Goal: Download file/media

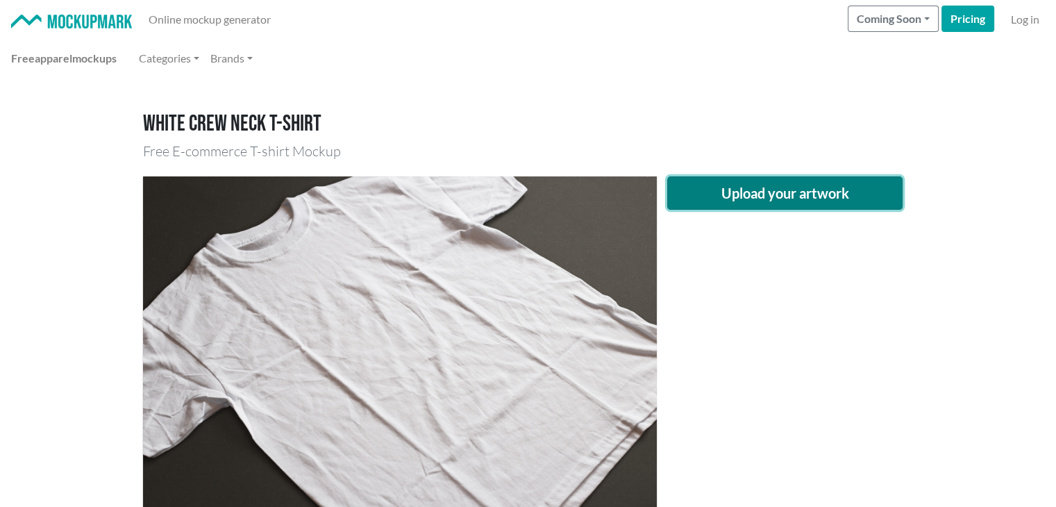
click at [731, 190] on button "Upload your artwork" at bounding box center [785, 192] width 236 height 33
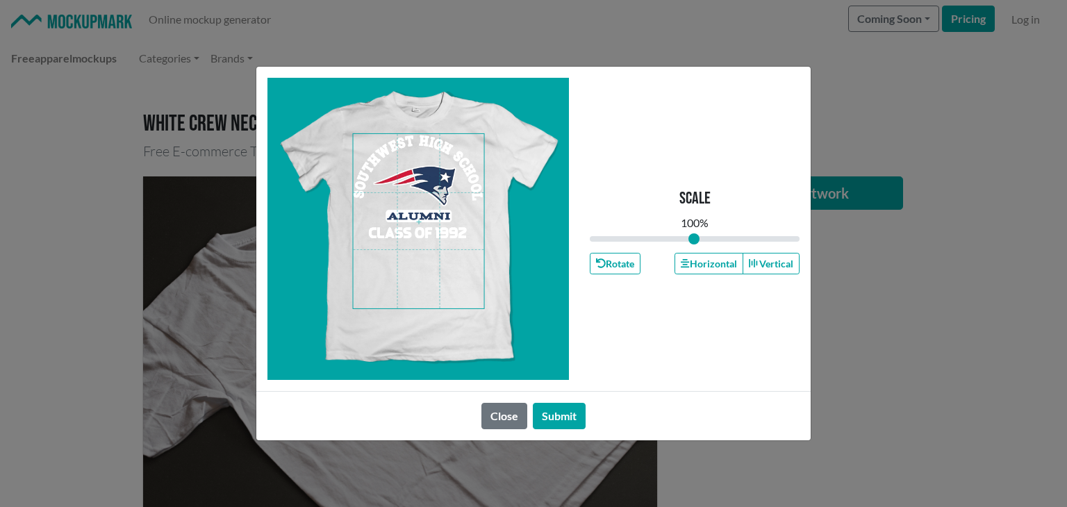
click at [430, 228] on span at bounding box center [419, 221] width 131 height 174
click at [699, 257] on button "Horizontal" at bounding box center [708, 264] width 68 height 22
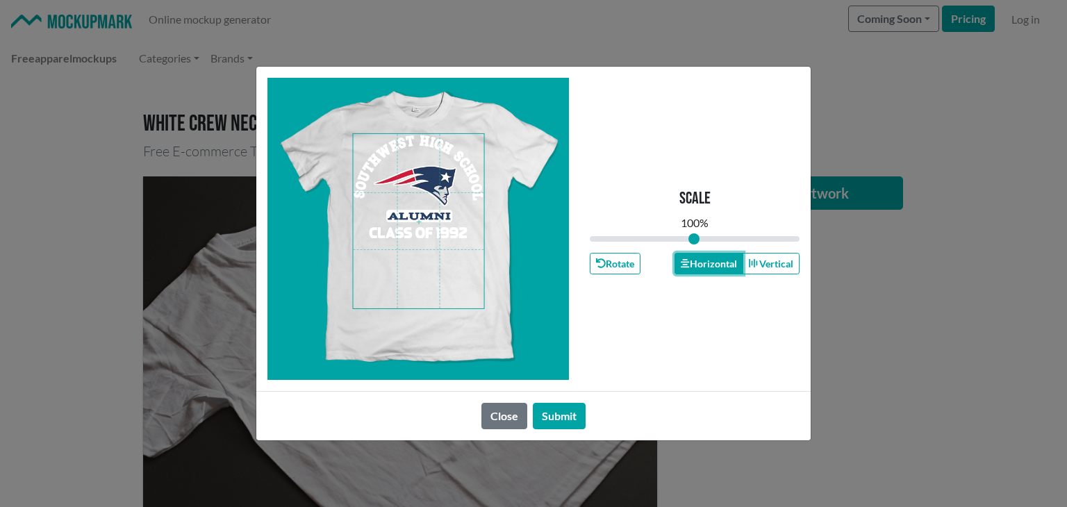
click at [699, 257] on button "Horizontal" at bounding box center [708, 264] width 68 height 22
click at [550, 413] on button "Submit" at bounding box center [559, 416] width 53 height 26
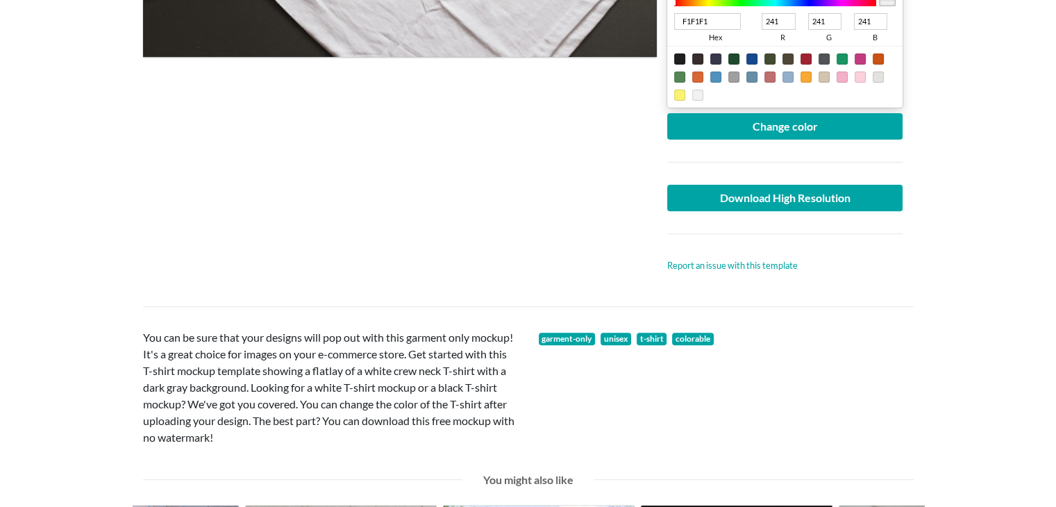
scroll to position [231, 0]
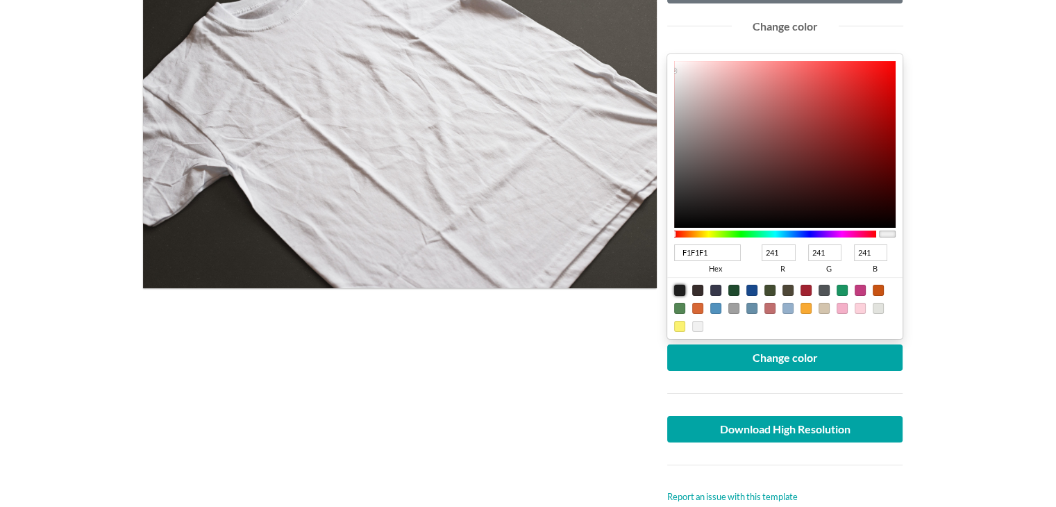
click at [677, 288] on div at bounding box center [679, 290] width 11 height 11
type input "1F1F1F"
type input "31"
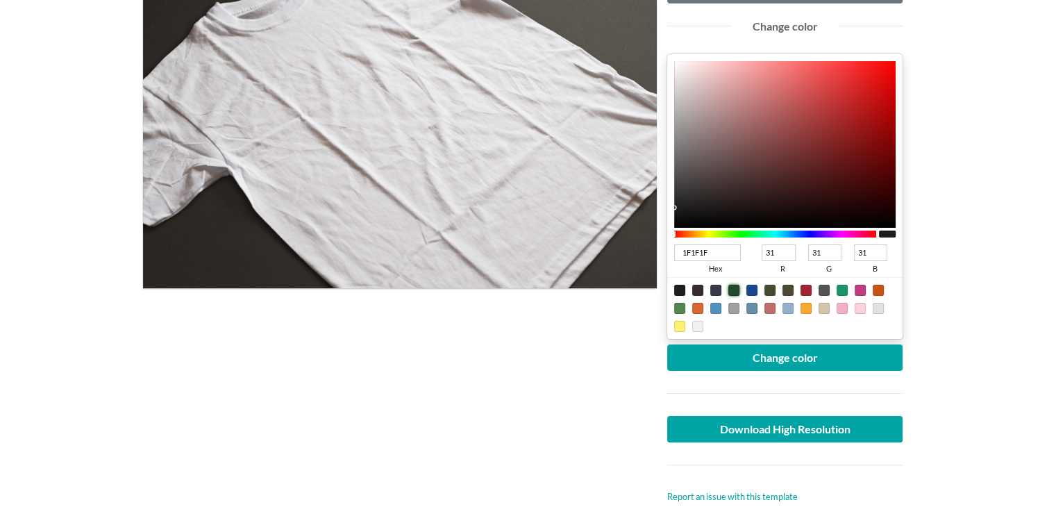
click at [738, 288] on div at bounding box center [734, 290] width 11 height 11
type input "1F4A2E"
type input "74"
type input "46"
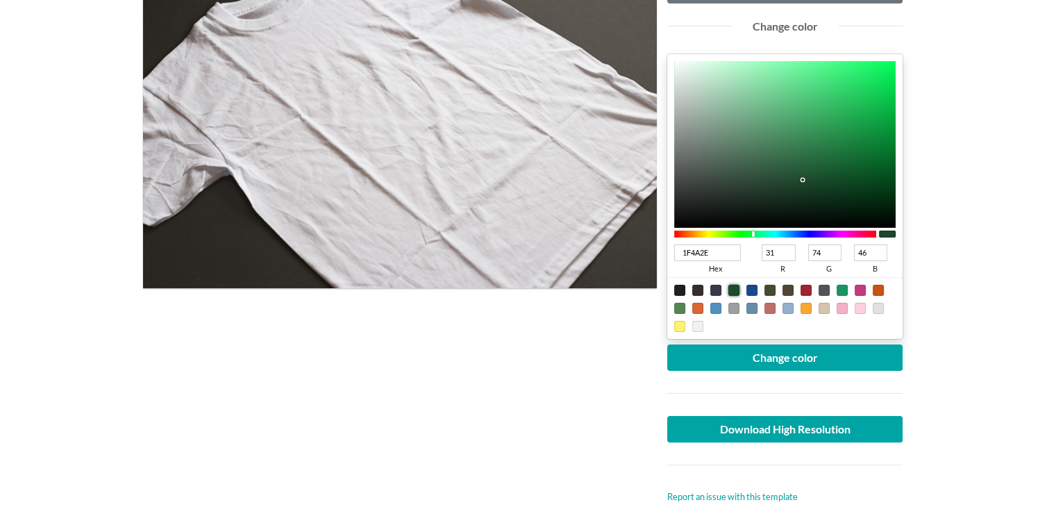
click at [752, 285] on div at bounding box center [752, 290] width 11 height 11
type input "18498C"
type input "24"
type input "73"
type input "140"
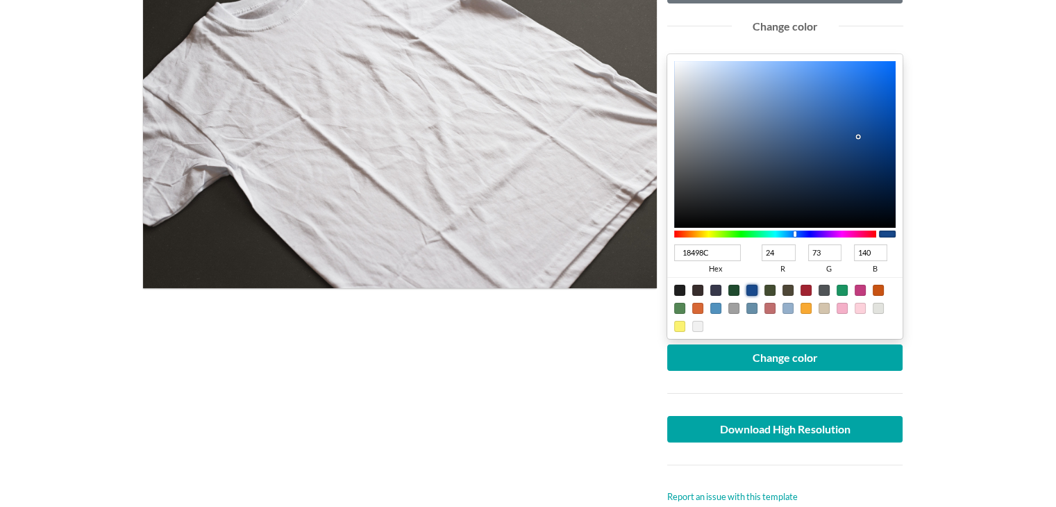
type input "013376"
type input "1"
type input "51"
type input "118"
type input "013375"
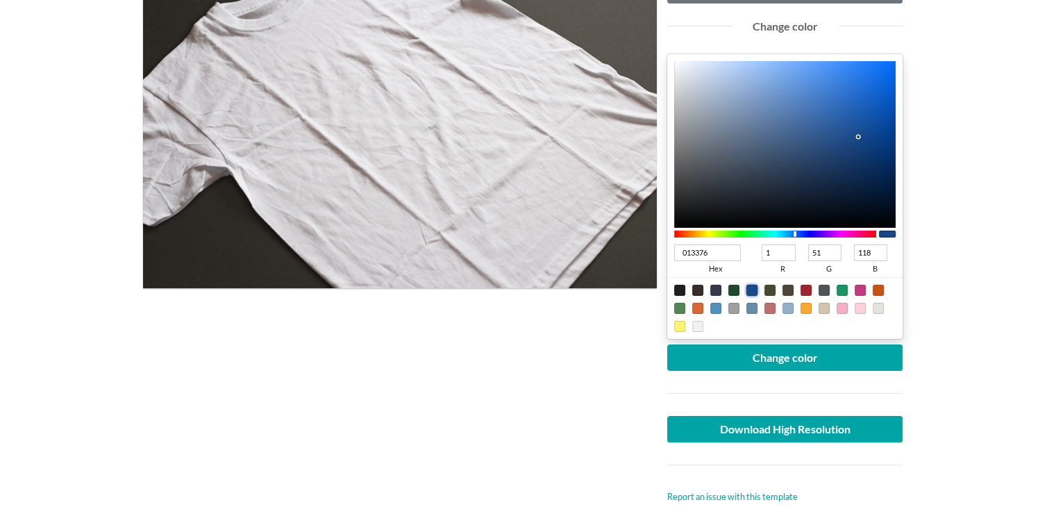
type input "117"
type input "013272"
type input "50"
type input "114"
type input "01316F"
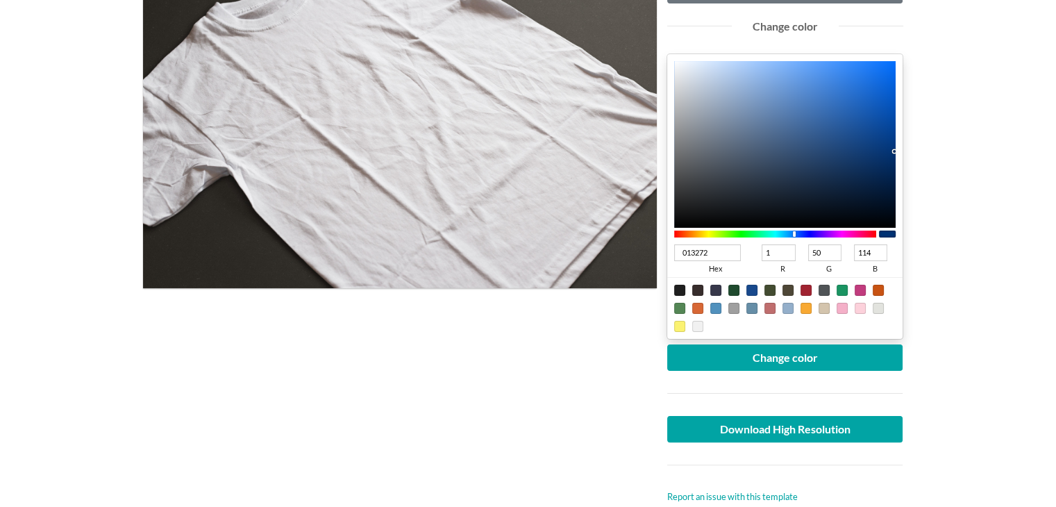
type input "49"
type input "111"
type input "002D66"
type input "0"
type input "45"
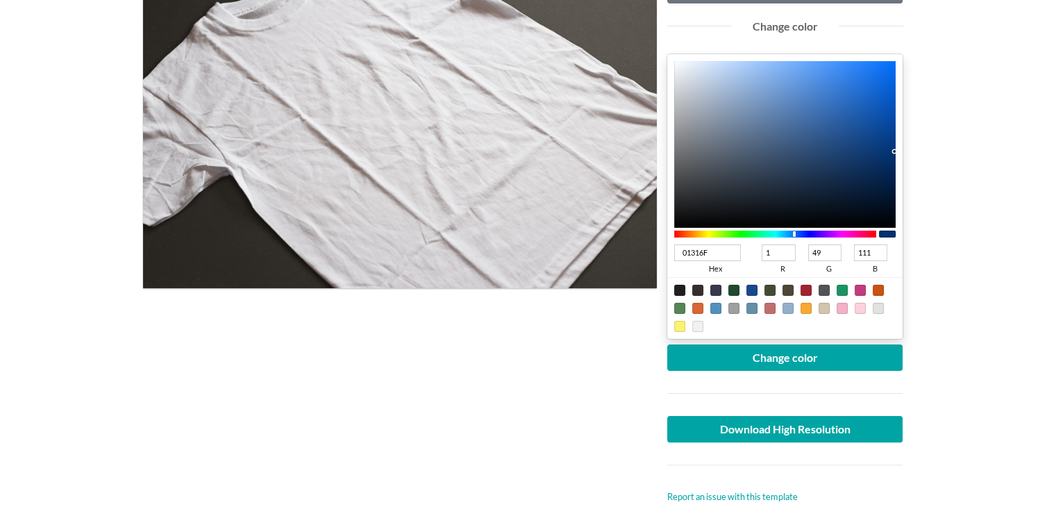
type input "102"
type input "002C63"
type input "44"
type input "99"
type input "002B61"
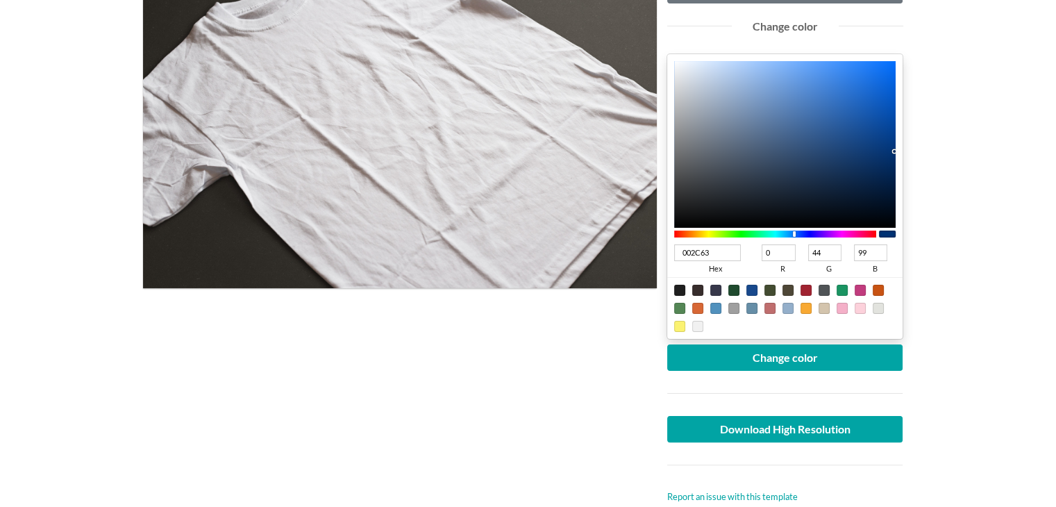
type input "43"
type input "97"
type input "002B60"
type input "96"
type input "002B5F"
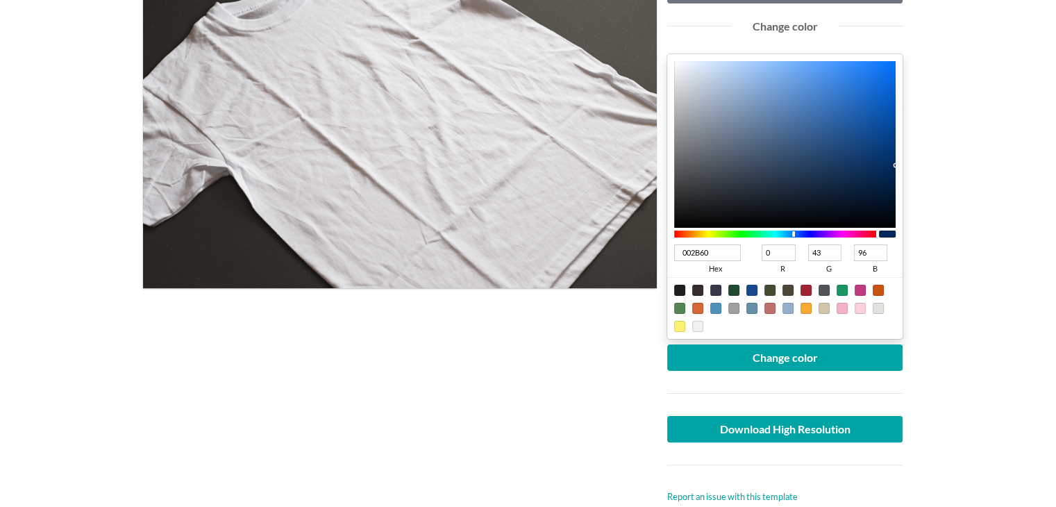
type input "95"
type input "002B5E"
type input "94"
type input "002A5D"
type input "42"
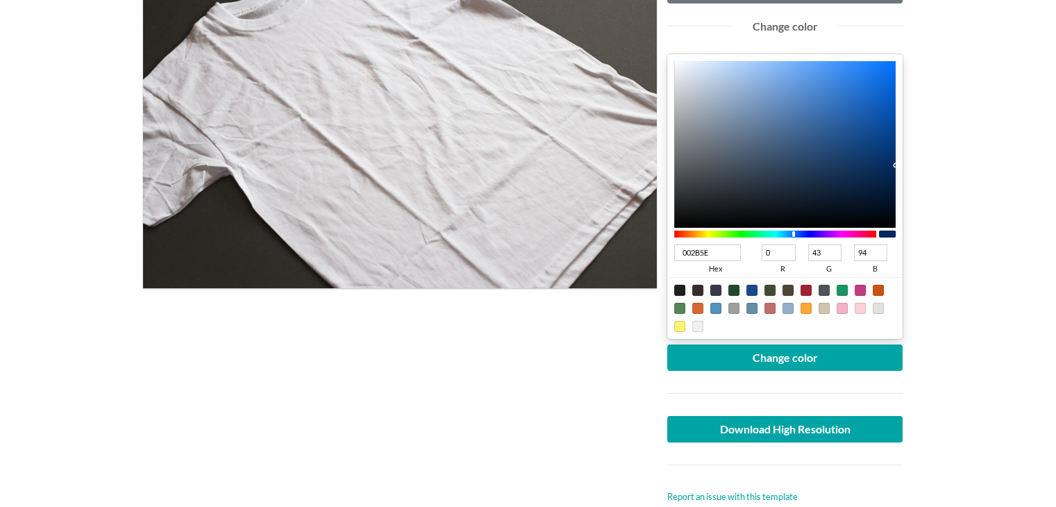
type input "93"
type input "00285A"
type input "40"
type input "90"
type input "002451"
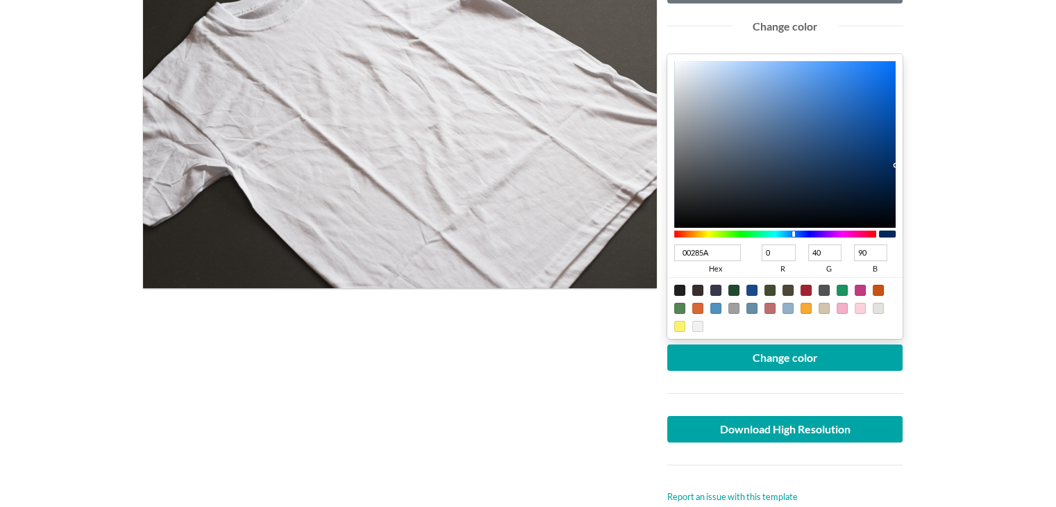
type input "36"
type input "81"
type input "002450"
type input "80"
type input "00224C"
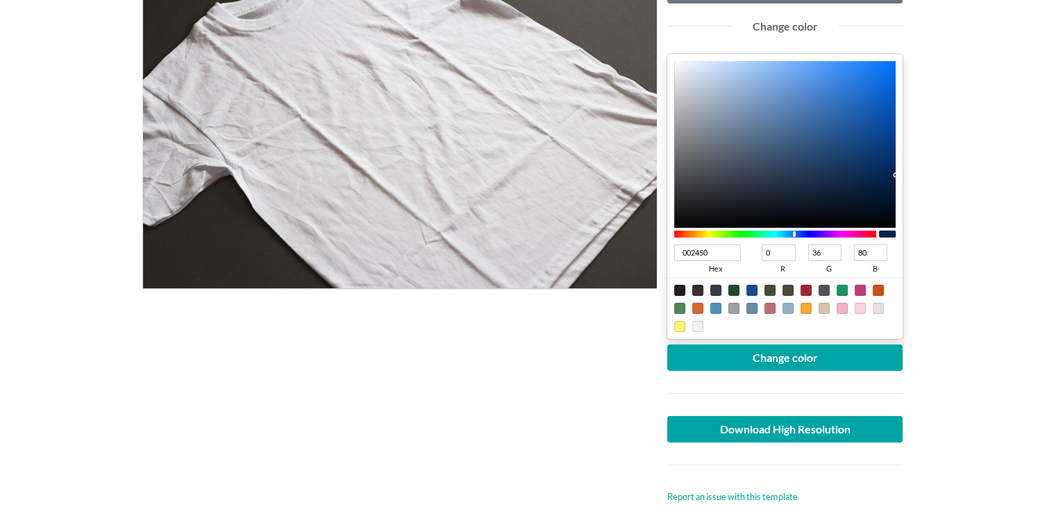
type input "34"
type input "76"
drag, startPoint x: 894, startPoint y: 149, endPoint x: 899, endPoint y: 178, distance: 29.0
click at [899, 178] on div "00224C hex 0 r 34 g 76 b 100 a" at bounding box center [785, 196] width 236 height 285
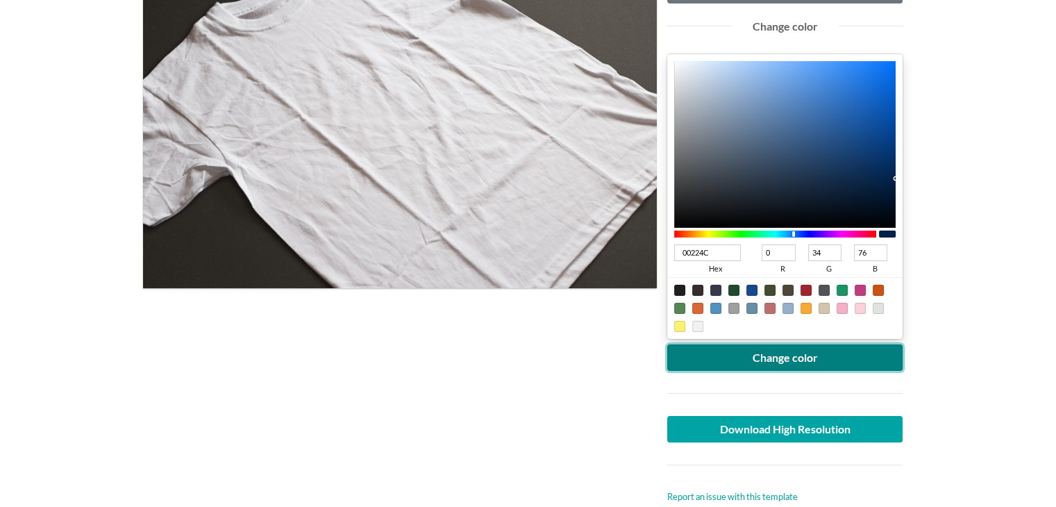
click at [802, 357] on button "Change color" at bounding box center [785, 358] width 236 height 26
click at [733, 354] on button "Change color" at bounding box center [785, 358] width 236 height 26
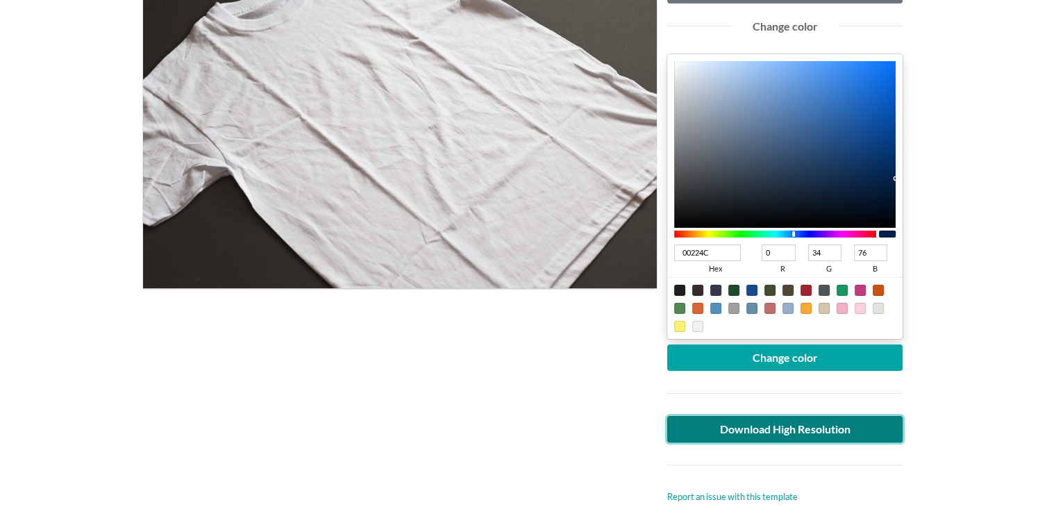
click at [743, 426] on link "Download High Resolution" at bounding box center [785, 429] width 236 height 26
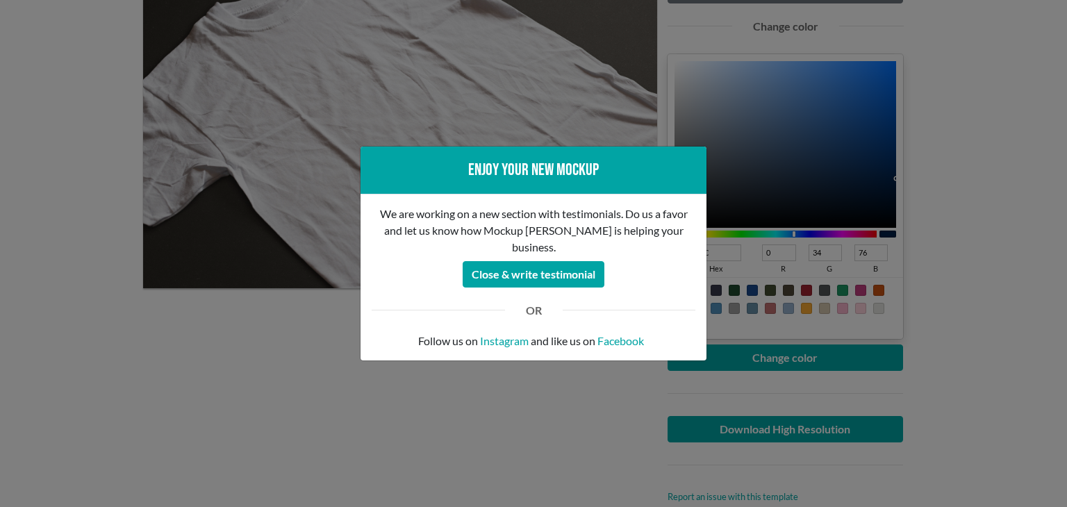
click at [6, 183] on div "Enjoy your new mockup We are working on a new section with testimonials. Do us …" at bounding box center [533, 253] width 1067 height 507
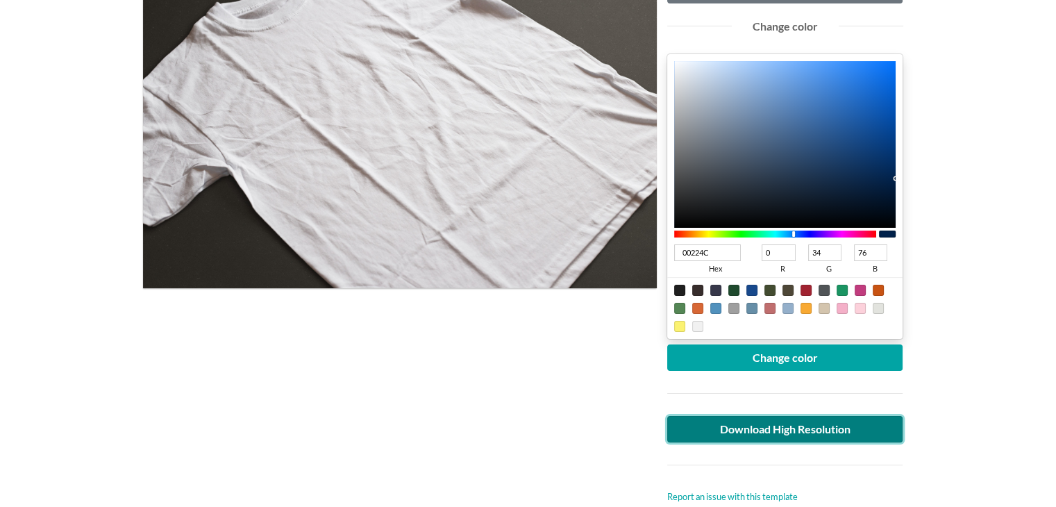
scroll to position [0, 0]
